Goal: Task Accomplishment & Management: Manage account settings

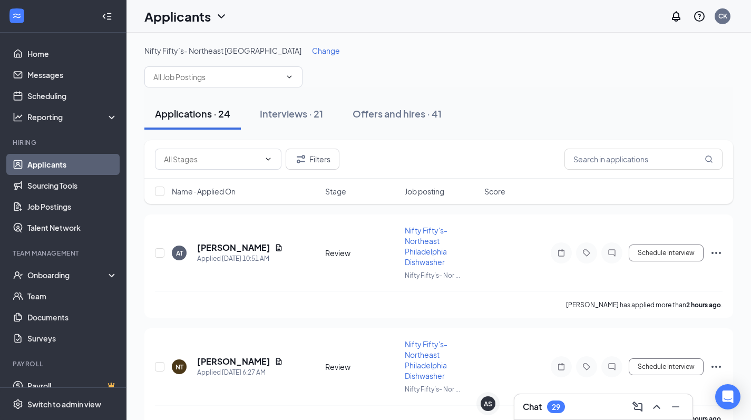
click at [559, 410] on div "29" at bounding box center [556, 407] width 8 height 9
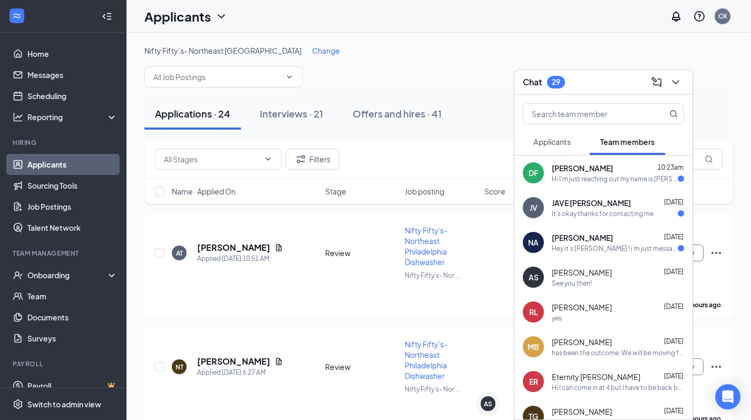
click at [609, 89] on div "Chat 29" at bounding box center [603, 82] width 161 height 16
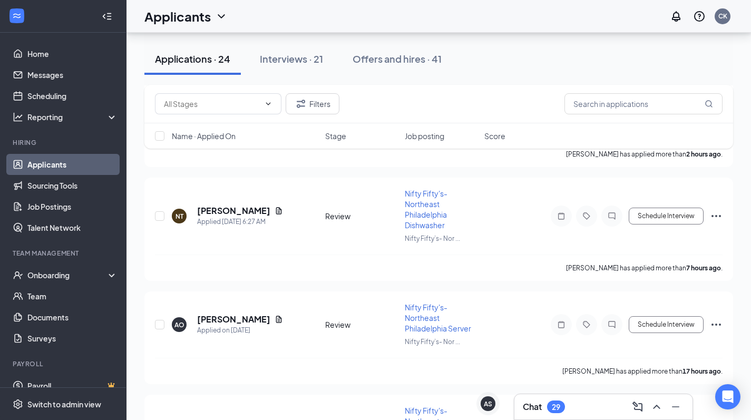
scroll to position [152, 0]
click at [713, 213] on icon "Ellipses" at bounding box center [716, 215] width 13 height 13
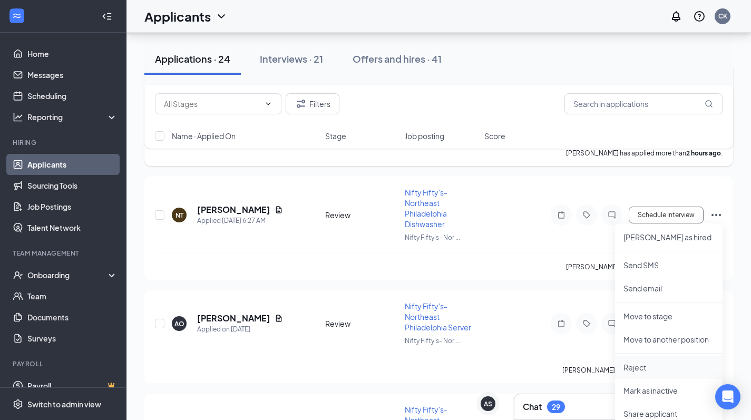
click at [634, 367] on p "Reject" at bounding box center [668, 367] width 91 height 11
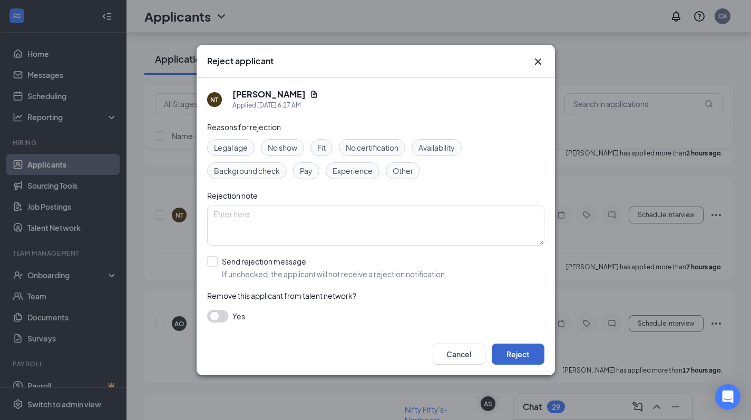
click at [519, 354] on button "Reject" at bounding box center [518, 354] width 53 height 21
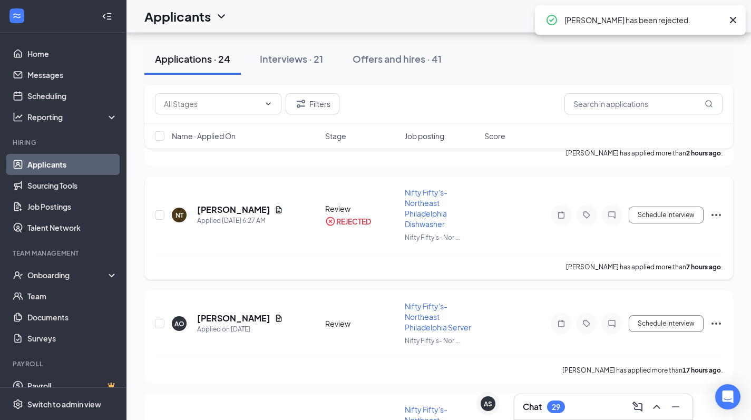
click at [713, 216] on icon "Ellipses" at bounding box center [716, 215] width 13 height 13
click at [530, 278] on div "[PERSON_NAME] has applied more than 7 hours ago ." at bounding box center [439, 266] width 568 height 26
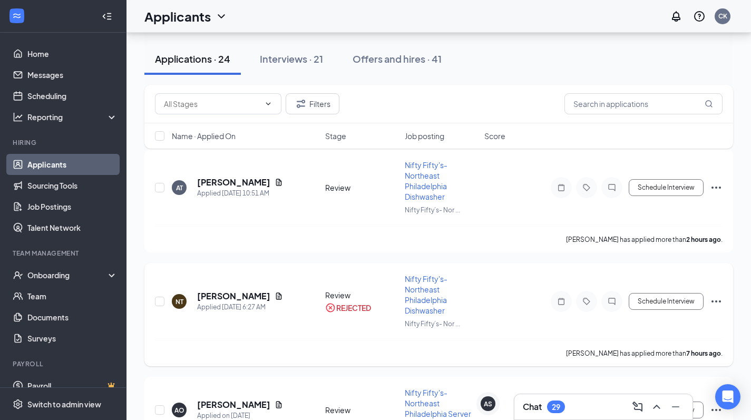
scroll to position [55, 0]
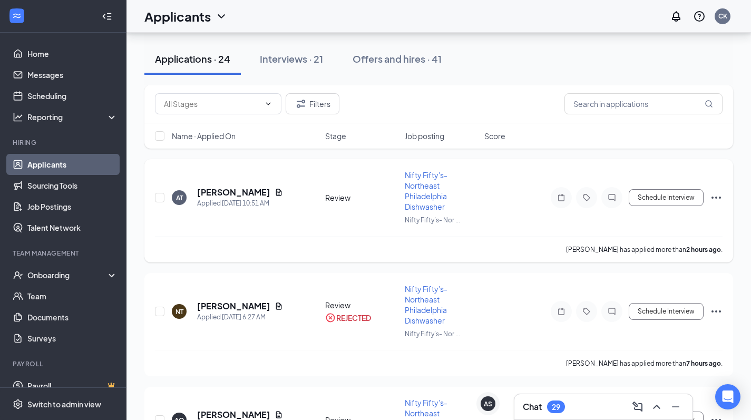
click at [714, 198] on icon "Ellipses" at bounding box center [715, 198] width 9 height 2
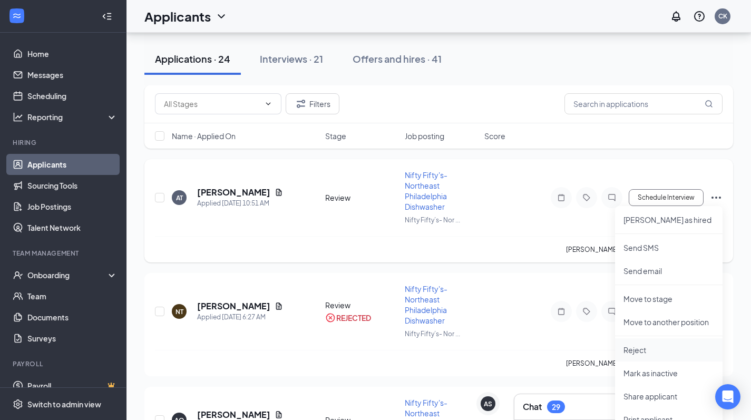
click at [643, 347] on p "Reject" at bounding box center [668, 350] width 91 height 11
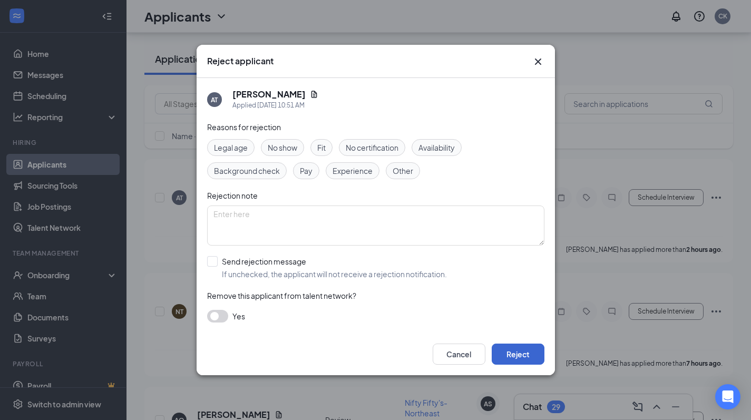
click at [527, 354] on button "Reject" at bounding box center [518, 354] width 53 height 21
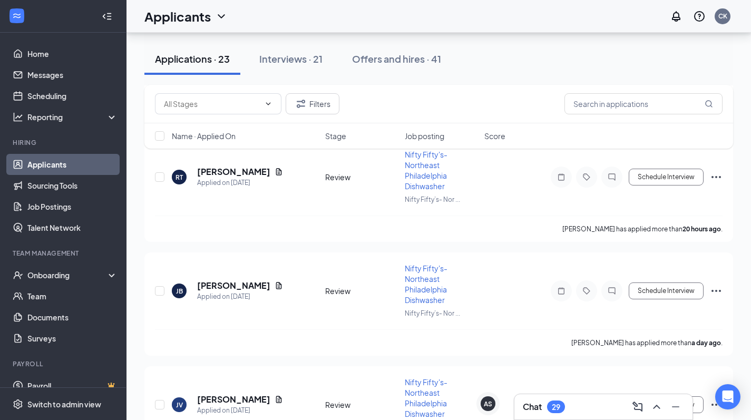
scroll to position [172, 0]
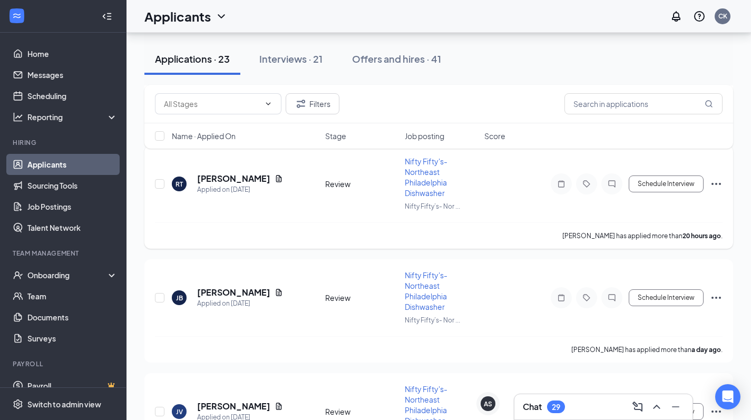
click at [714, 184] on icon "Ellipses" at bounding box center [716, 184] width 13 height 13
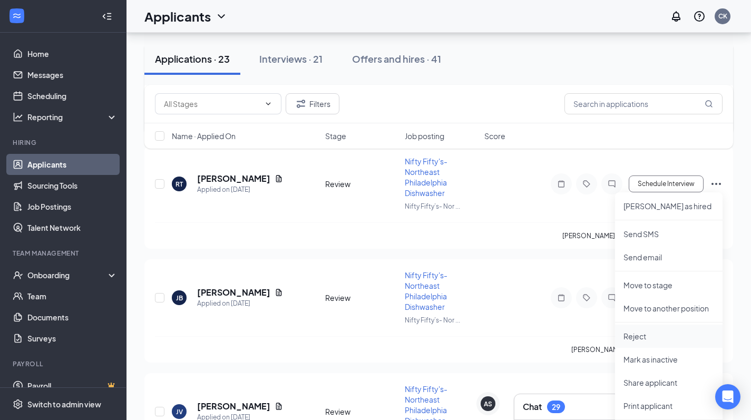
click at [648, 333] on p "Reject" at bounding box center [668, 336] width 91 height 11
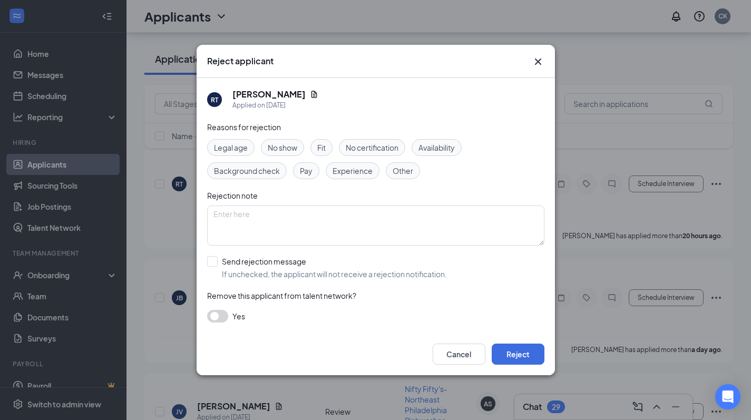
click at [546, 350] on div "Cancel Reject" at bounding box center [376, 354] width 358 height 42
click at [522, 354] on button "Reject" at bounding box center [518, 354] width 53 height 21
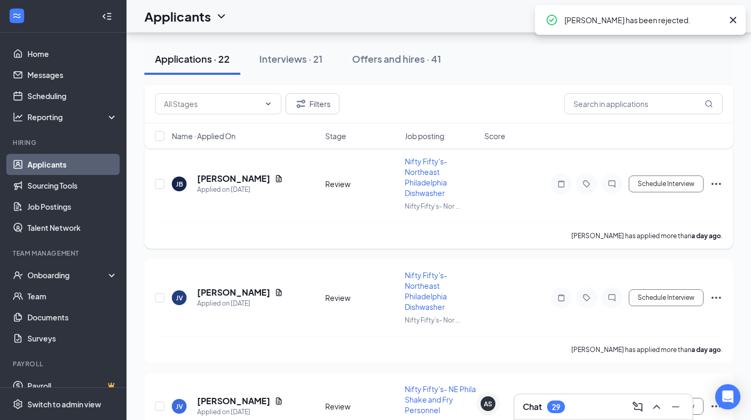
click at [717, 183] on icon "Ellipses" at bounding box center [716, 184] width 13 height 13
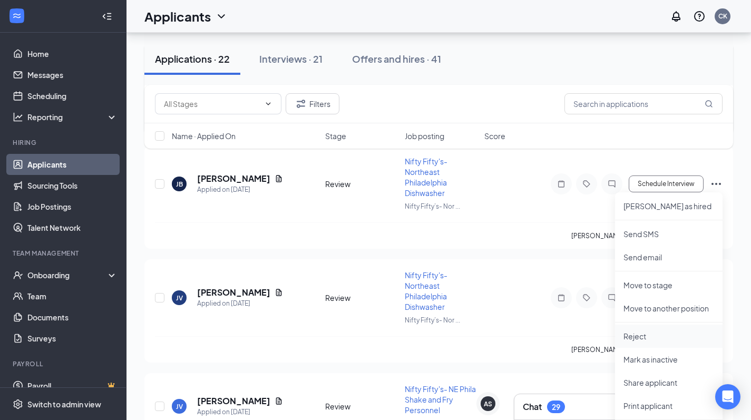
click at [642, 335] on p "Reject" at bounding box center [668, 336] width 91 height 11
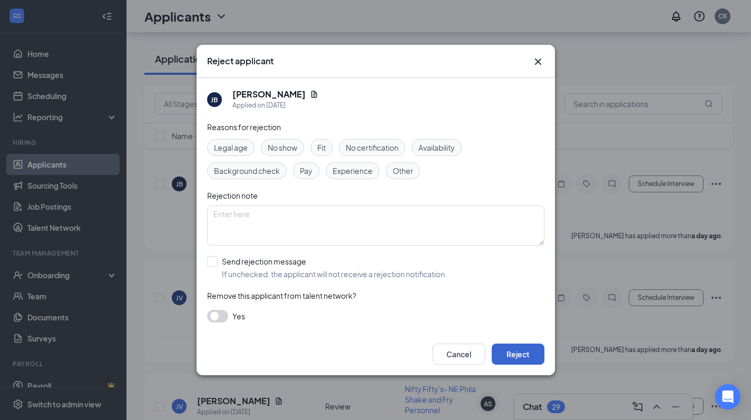
click at [535, 354] on button "Reject" at bounding box center [518, 354] width 53 height 21
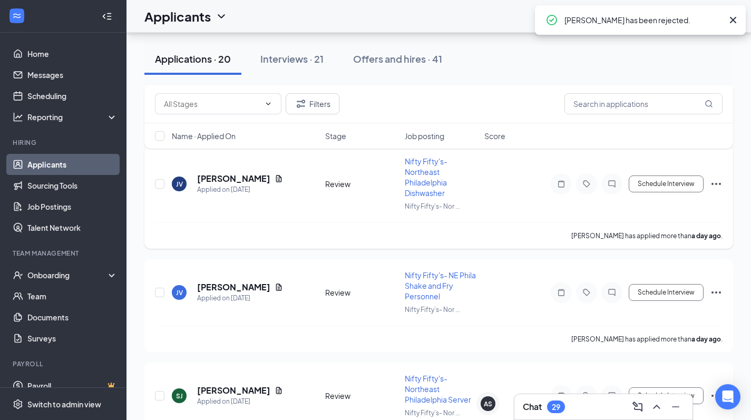
click at [715, 184] on icon "Ellipses" at bounding box center [716, 184] width 13 height 13
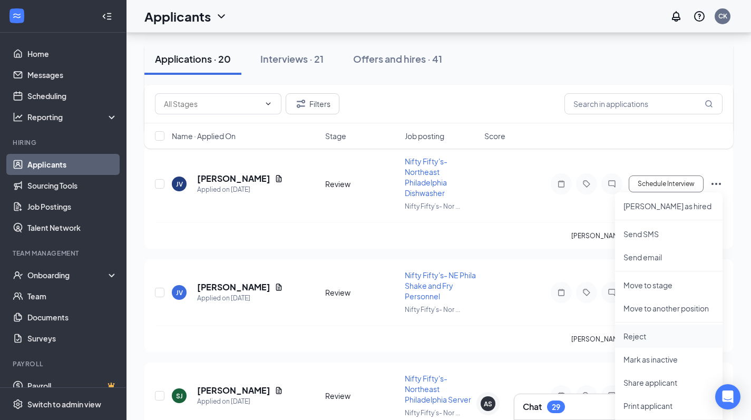
click at [634, 330] on li "Reject" at bounding box center [669, 336] width 108 height 23
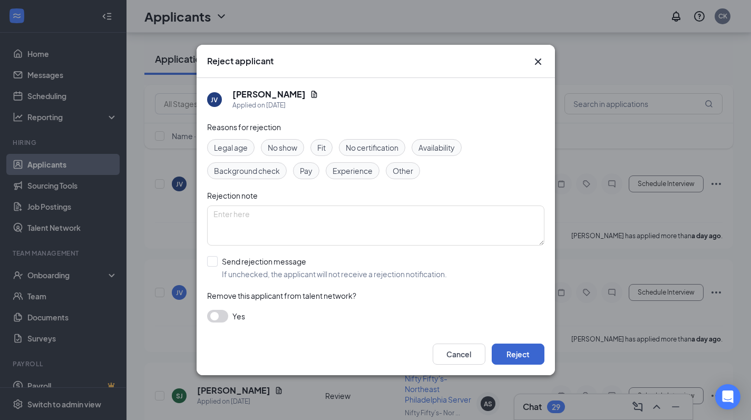
click at [504, 351] on button "Reject" at bounding box center [518, 354] width 53 height 21
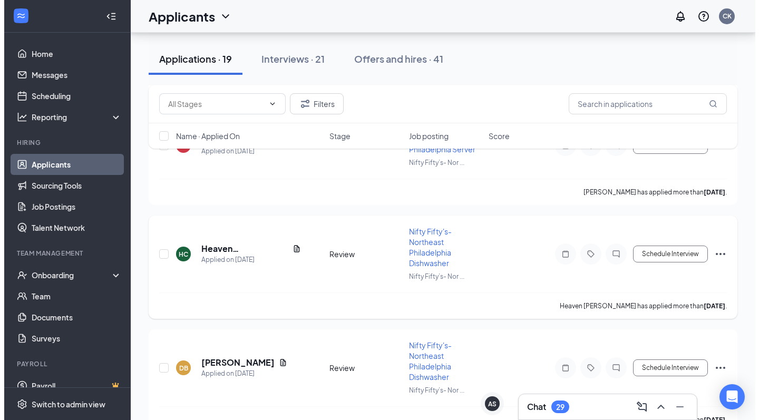
scroll to position [529, 0]
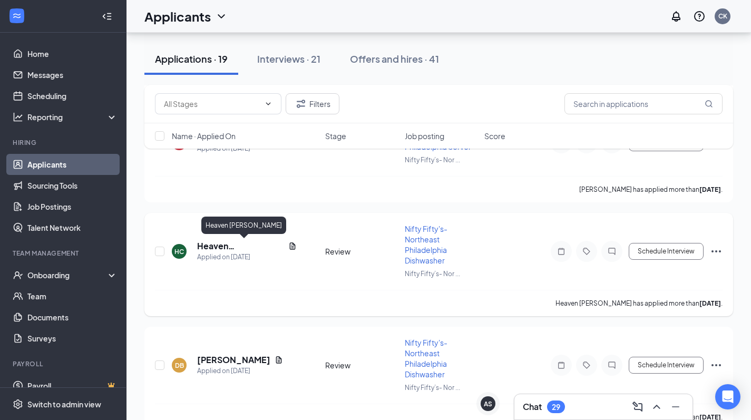
click at [245, 251] on h5 "Heaven [PERSON_NAME]" at bounding box center [240, 246] width 87 height 12
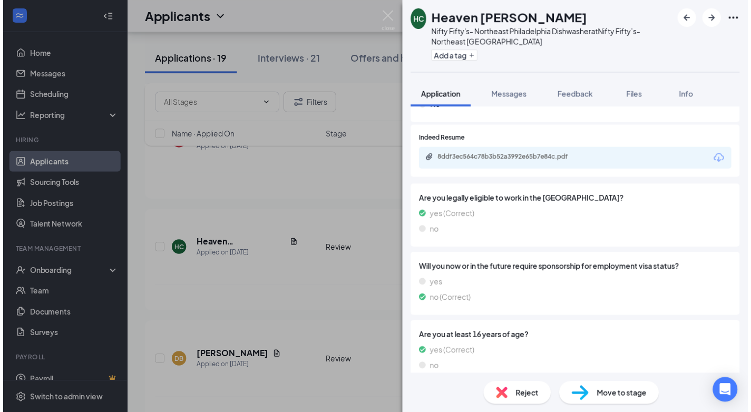
scroll to position [1395, 0]
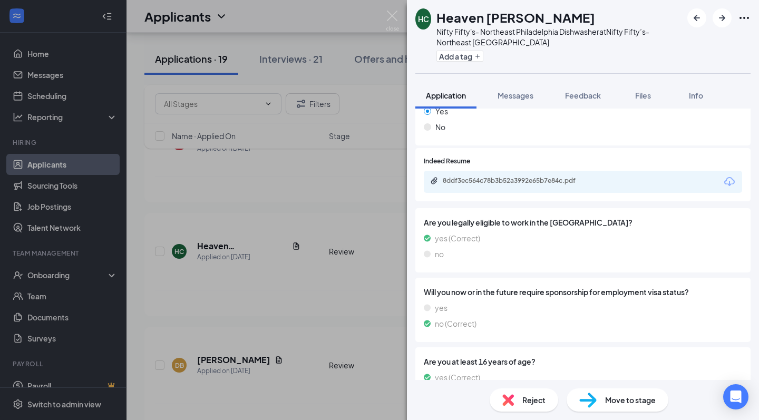
click at [551, 181] on div "8ddf3ec564c78b3b52a3992e65b7e84c.pdf" at bounding box center [583, 182] width 318 height 22
click at [554, 177] on div "8ddf3ec564c78b3b52a3992e65b7e84c.pdf" at bounding box center [515, 182] width 171 height 10
click at [394, 15] on img at bounding box center [392, 21] width 13 height 21
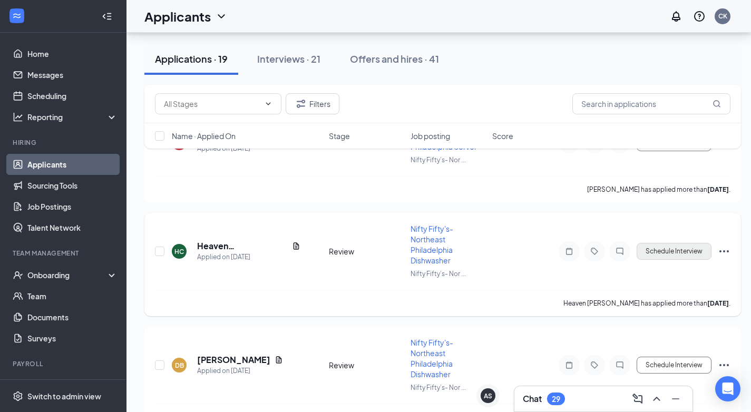
click at [682, 257] on button "Schedule Interview" at bounding box center [674, 251] width 75 height 17
type input "Onsite Interview (next stage)"
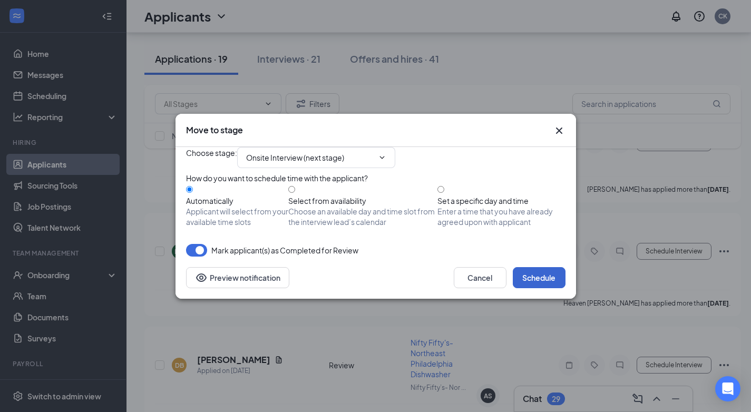
click at [553, 288] on button "Schedule" at bounding box center [539, 277] width 53 height 21
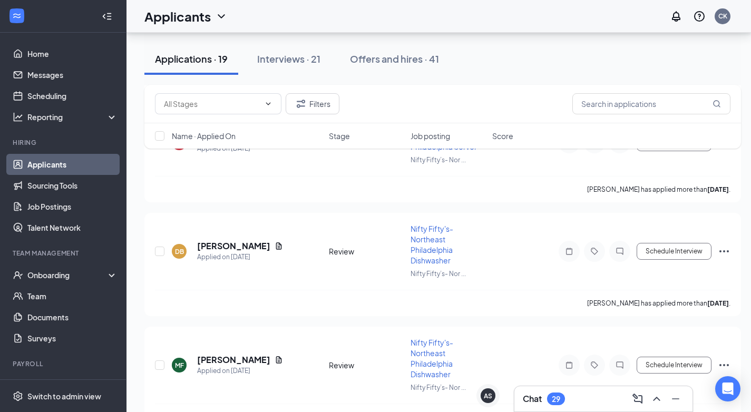
scroll to position [564, 0]
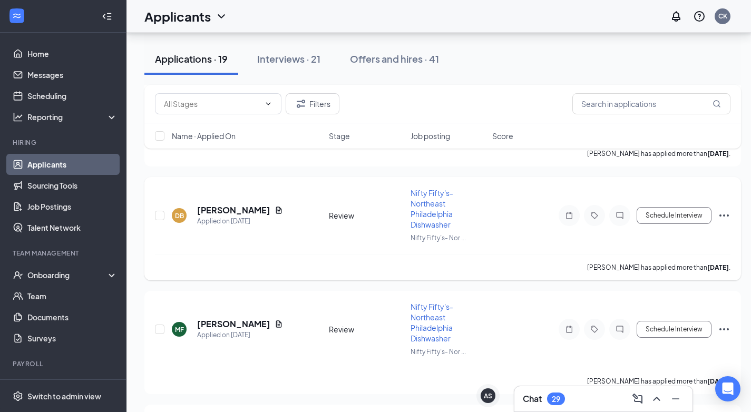
click at [726, 217] on icon "Ellipses" at bounding box center [724, 215] width 13 height 13
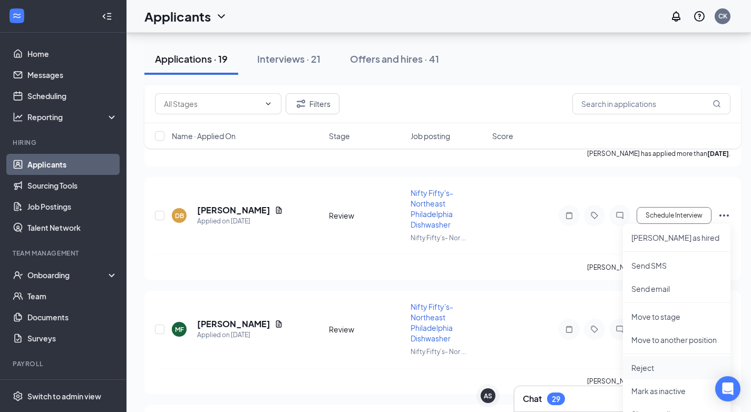
click at [646, 365] on p "Reject" at bounding box center [676, 368] width 91 height 11
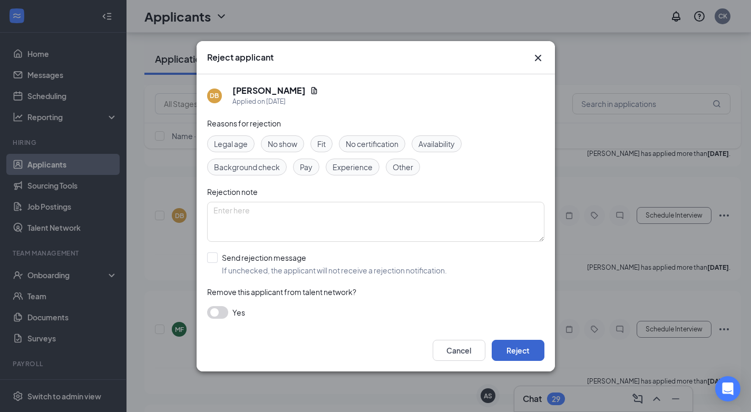
click at [527, 348] on button "Reject" at bounding box center [518, 350] width 53 height 21
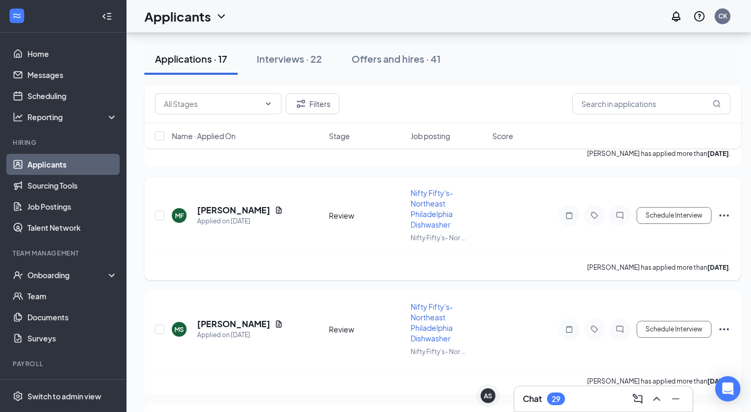
click at [725, 220] on icon "Ellipses" at bounding box center [724, 215] width 13 height 13
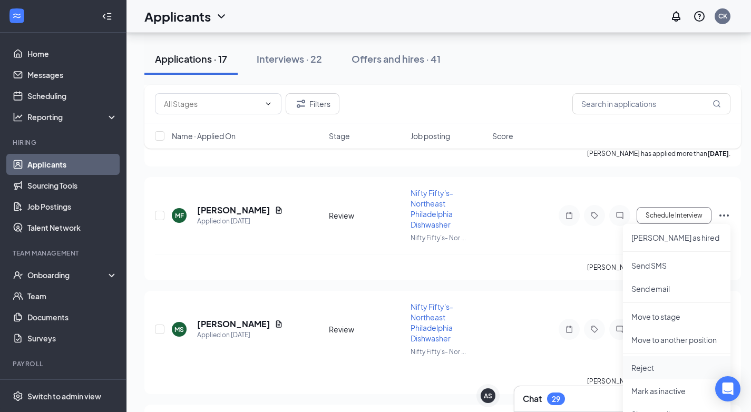
click at [636, 367] on p "Reject" at bounding box center [676, 368] width 91 height 11
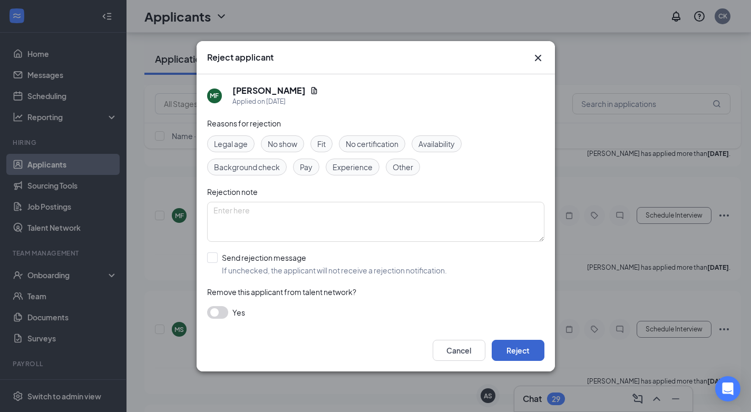
click at [522, 346] on button "Reject" at bounding box center [518, 350] width 53 height 21
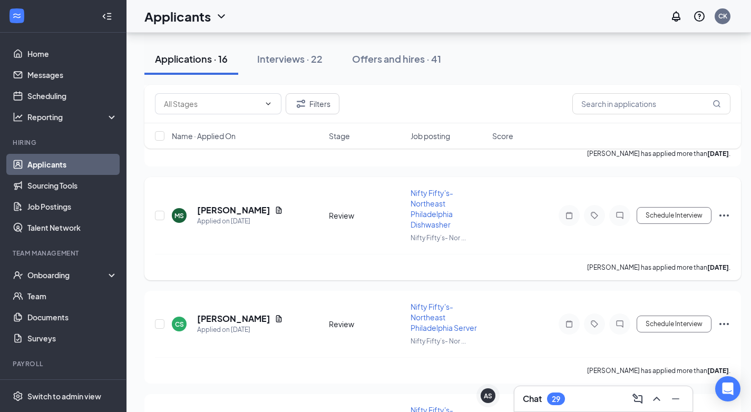
click at [725, 216] on icon "Ellipses" at bounding box center [723, 215] width 9 height 2
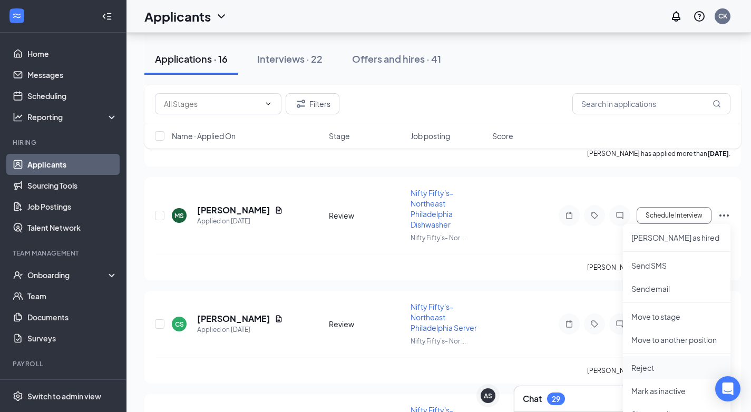
click at [647, 367] on p "Reject" at bounding box center [676, 368] width 91 height 11
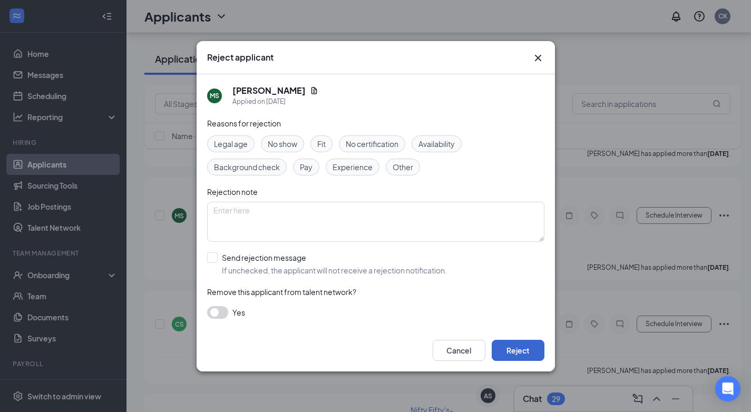
click at [534, 347] on button "Reject" at bounding box center [518, 350] width 53 height 21
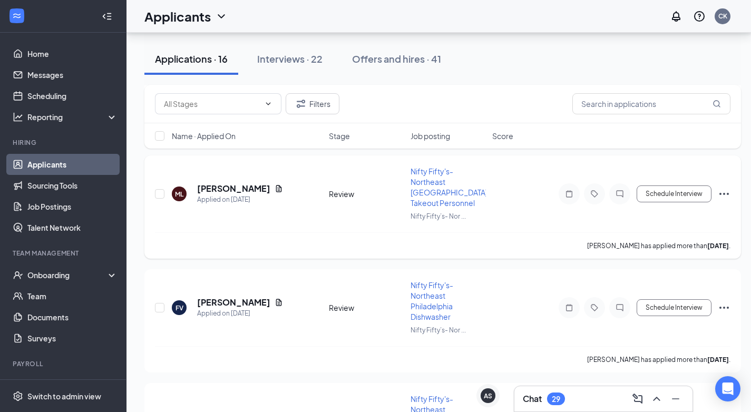
scroll to position [807, 0]
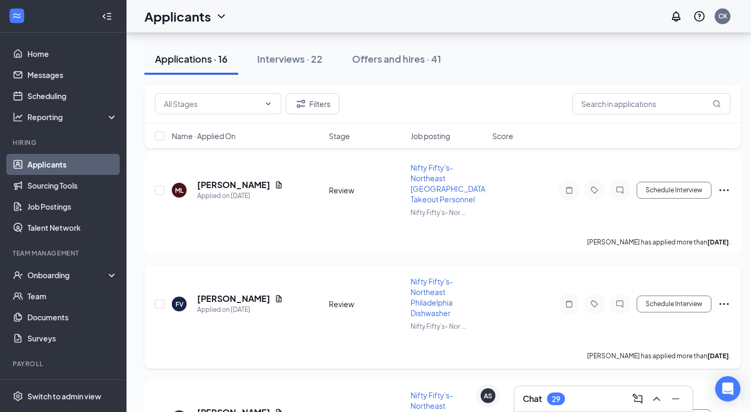
click at [726, 302] on icon "Ellipses" at bounding box center [724, 304] width 13 height 13
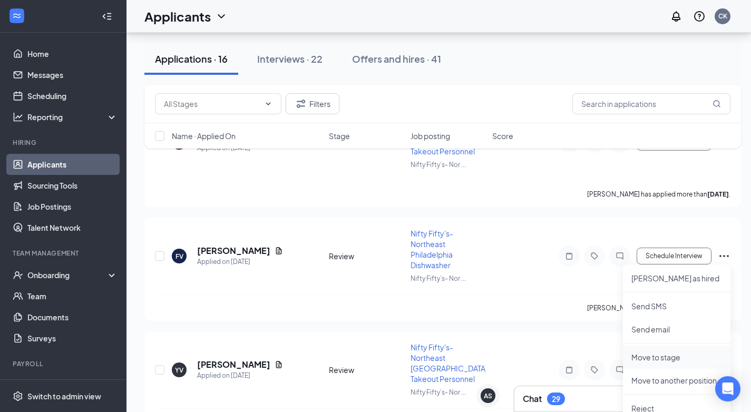
scroll to position [855, 0]
click at [638, 404] on p "Reject" at bounding box center [676, 408] width 91 height 11
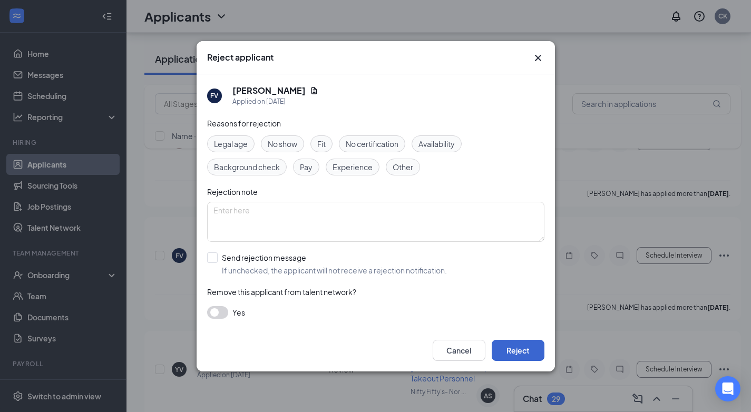
click at [526, 347] on button "Reject" at bounding box center [518, 350] width 53 height 21
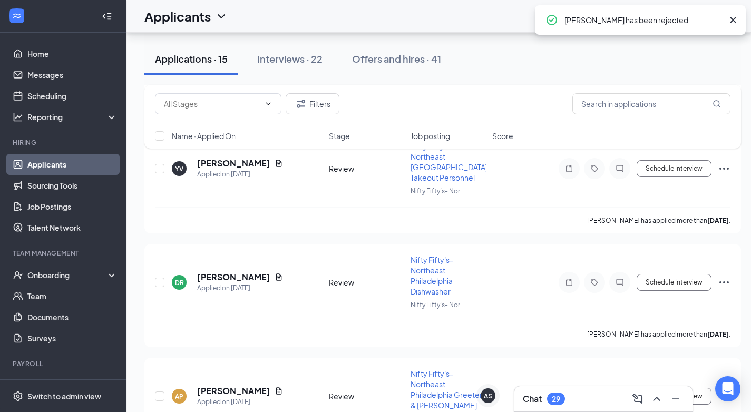
scroll to position [950, 0]
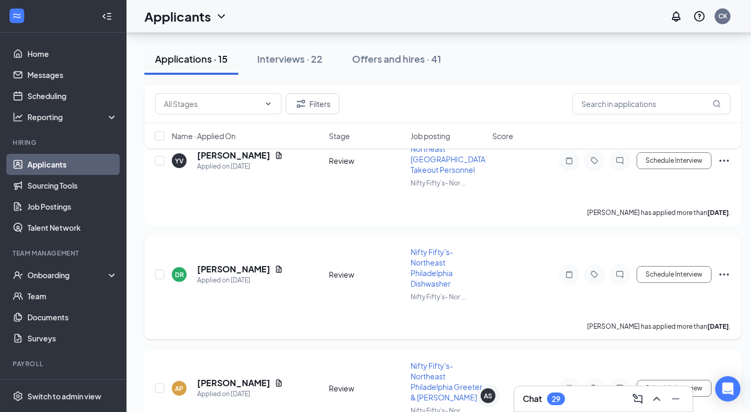
click at [722, 275] on icon "Ellipses" at bounding box center [724, 274] width 13 height 13
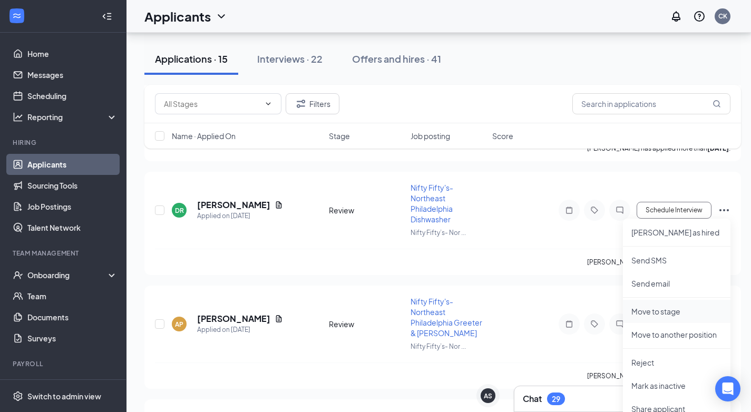
scroll to position [1017, 0]
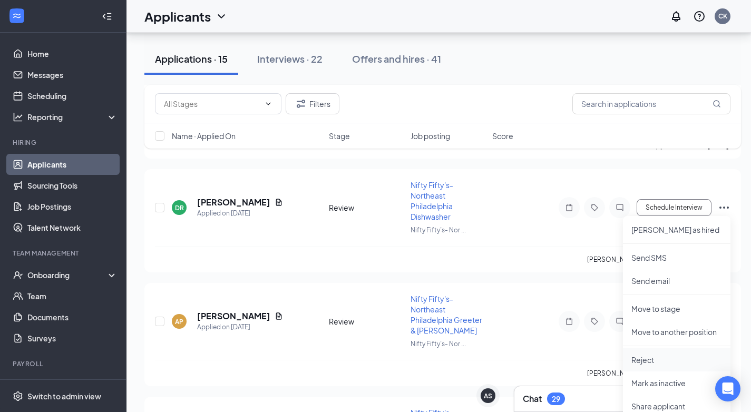
click at [650, 366] on li "Reject" at bounding box center [677, 359] width 108 height 23
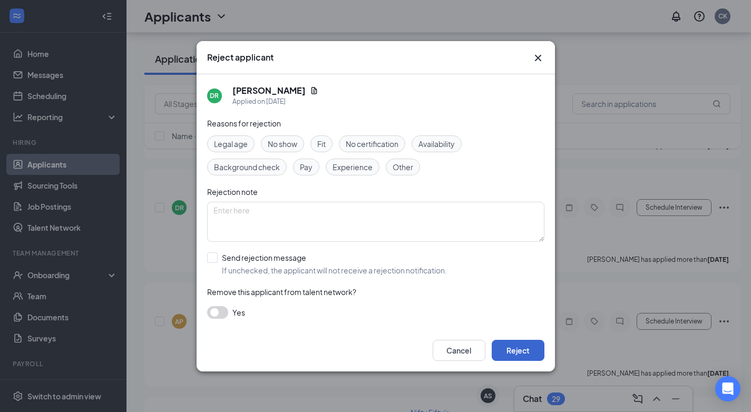
click at [527, 347] on button "Reject" at bounding box center [518, 350] width 53 height 21
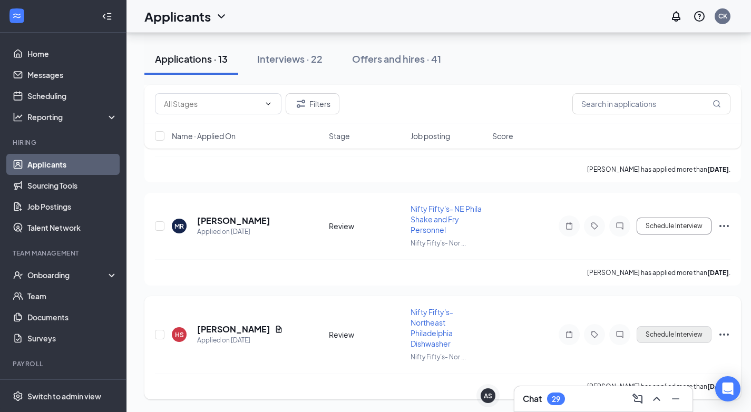
scroll to position [1221, 0]
click at [726, 332] on icon "Ellipses" at bounding box center [724, 334] width 13 height 13
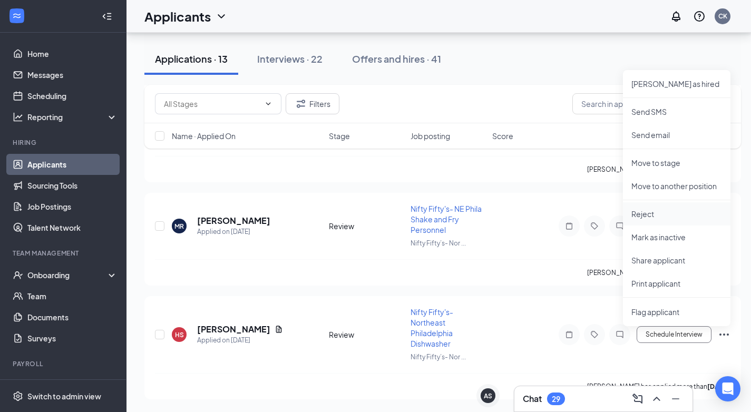
click at [663, 216] on p "Reject" at bounding box center [676, 214] width 91 height 11
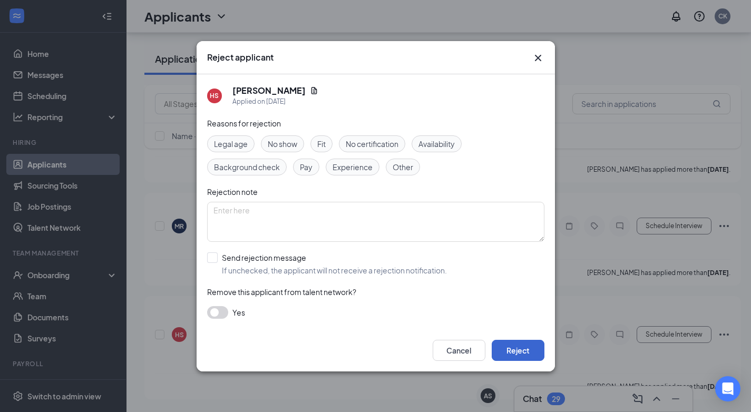
click at [512, 350] on button "Reject" at bounding box center [518, 350] width 53 height 21
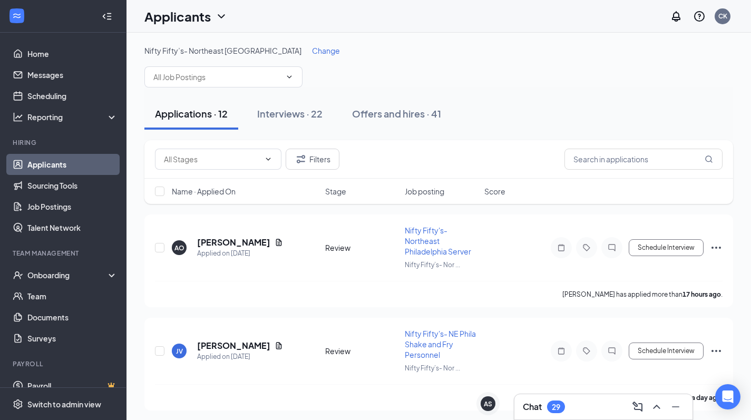
scroll to position [0, 0]
click at [51, 280] on div "Onboarding" at bounding box center [67, 275] width 81 height 11
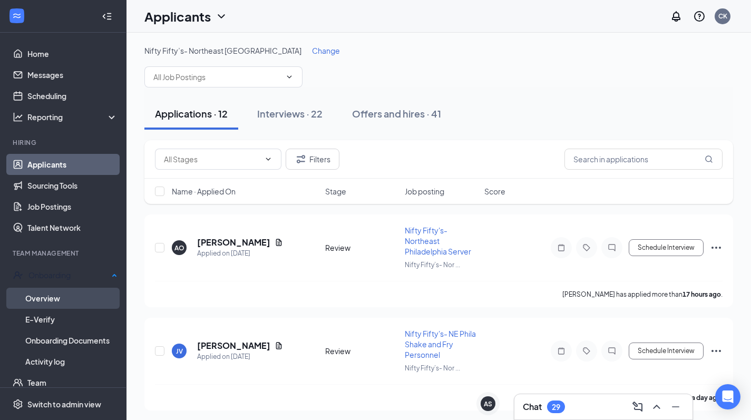
click at [35, 299] on link "Overview" at bounding box center [71, 298] width 92 height 21
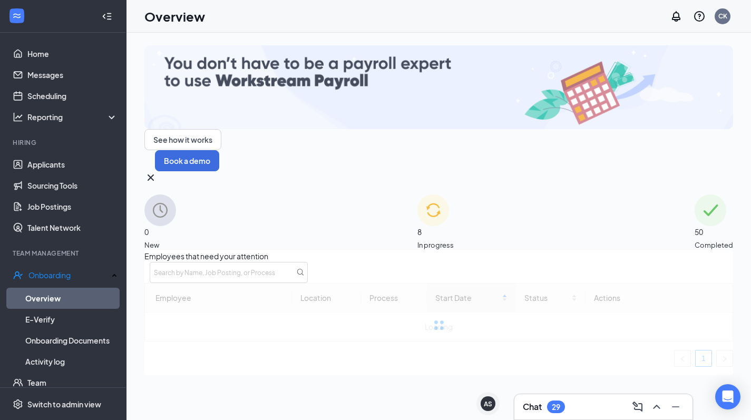
click at [433, 226] on span "8" at bounding box center [435, 232] width 36 height 12
